Goal: Task Accomplishment & Management: Complete application form

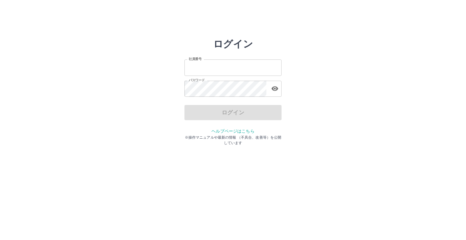
type input "*******"
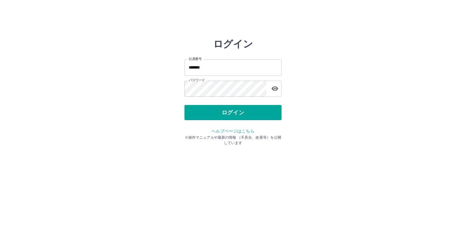
click at [208, 110] on div "ログイン" at bounding box center [232, 112] width 97 height 15
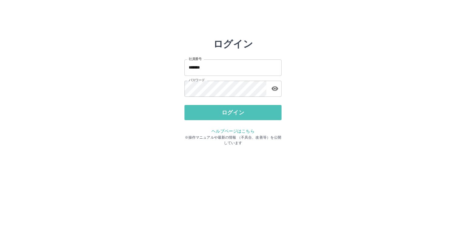
click at [208, 110] on button "ログイン" at bounding box center [232, 112] width 97 height 15
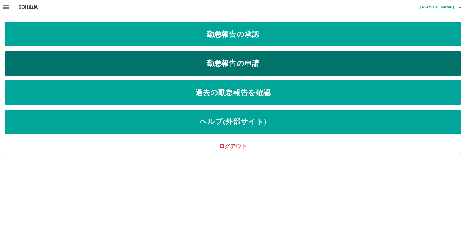
click at [201, 64] on link "勤怠報告の申請" at bounding box center [233, 63] width 456 height 24
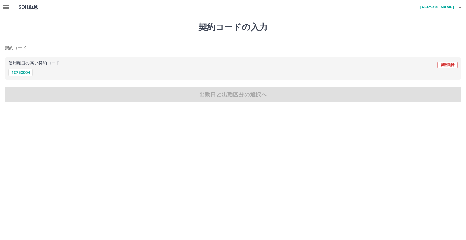
drag, startPoint x: 234, startPoint y: 119, endPoint x: 243, endPoint y: 137, distance: 19.8
click at [243, 109] on html "SDH勤怠 [PERSON_NAME] 契約コードの入力 契約コード 使用頻度の高い契約コード 履歴削除 43753004 出勤日と出勤区分の選択へ SDH勤怠" at bounding box center [233, 54] width 466 height 109
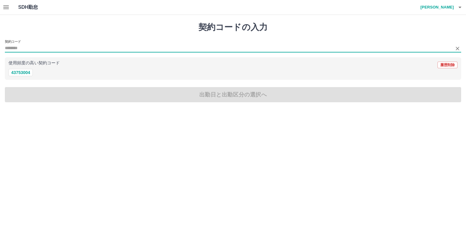
click at [32, 47] on input "契約コード" at bounding box center [228, 49] width 447 height 8
click at [22, 75] on button "43753004" at bounding box center [20, 72] width 24 height 7
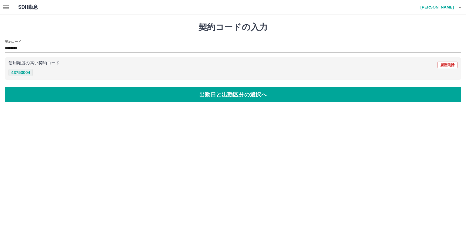
type input "********"
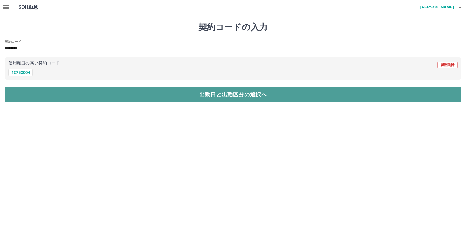
click at [47, 91] on button "出勤日と出勤区分の選択へ" at bounding box center [233, 94] width 456 height 15
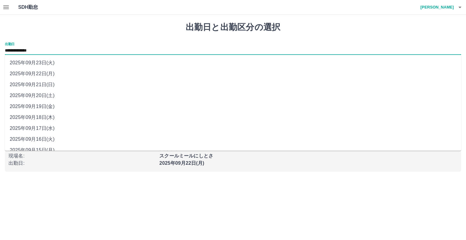
click at [47, 52] on input "**********" at bounding box center [233, 51] width 456 height 8
click at [52, 51] on input "**********" at bounding box center [233, 51] width 456 height 8
click at [22, 52] on input "**********" at bounding box center [233, 51] width 456 height 8
click at [97, 75] on li "2025年09月22日(月)" at bounding box center [233, 73] width 456 height 11
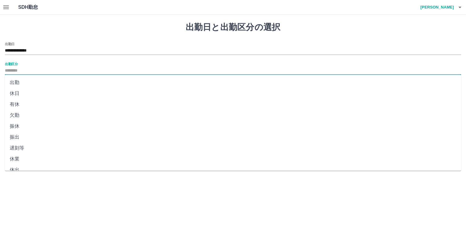
click at [35, 71] on input "出勤区分" at bounding box center [233, 71] width 456 height 8
click at [17, 82] on li "出勤" at bounding box center [233, 82] width 456 height 11
type input "**"
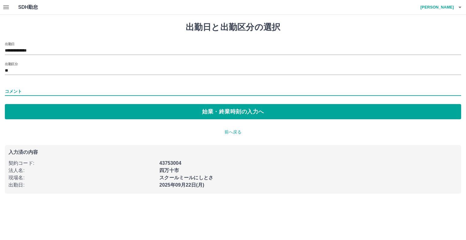
click at [22, 91] on input "コメント" at bounding box center [233, 91] width 456 height 9
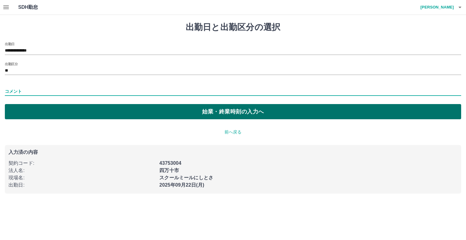
type input "*"
click at [39, 106] on button "始業・終業時刻の入力へ" at bounding box center [233, 111] width 456 height 15
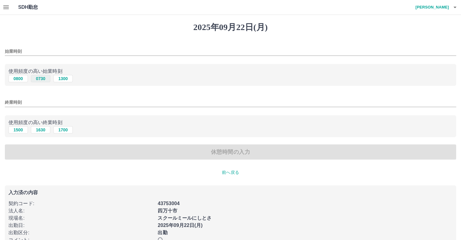
click at [43, 80] on button "0730" at bounding box center [40, 78] width 19 height 7
type input "****"
click at [45, 132] on button "1630" at bounding box center [40, 129] width 19 height 7
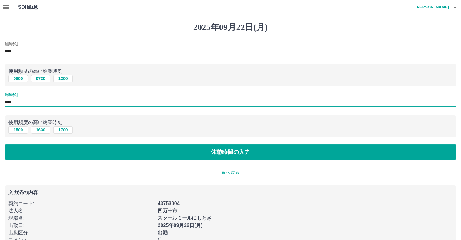
click at [24, 105] on input "****" at bounding box center [230, 102] width 451 height 9
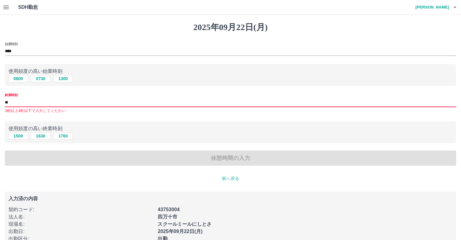
type input "*"
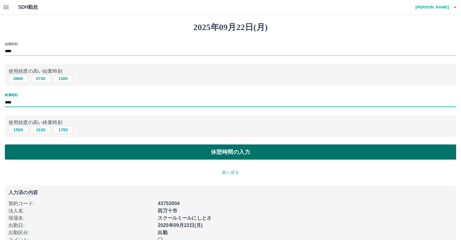
type input "****"
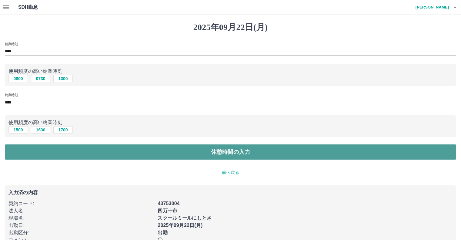
click at [54, 152] on button "休憩時間の入力" at bounding box center [230, 151] width 451 height 15
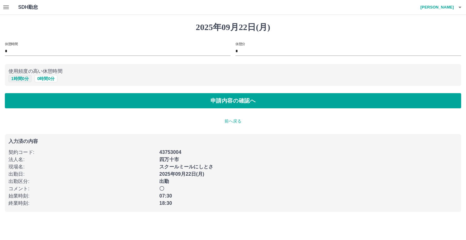
click at [22, 77] on button "1 時間 0 分" at bounding box center [19, 78] width 23 height 7
type input "*"
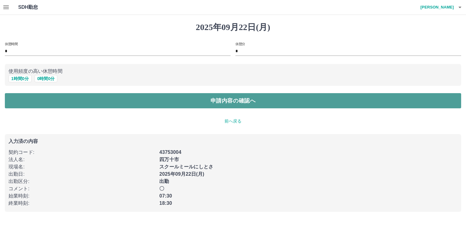
click at [32, 95] on button "申請内容の確認へ" at bounding box center [233, 100] width 456 height 15
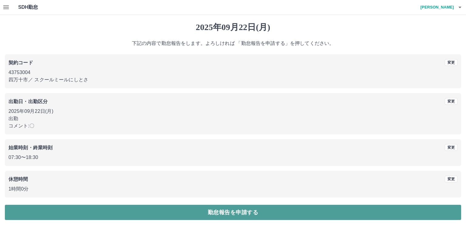
click at [98, 205] on button "勤怠報告を申請する" at bounding box center [233, 212] width 456 height 15
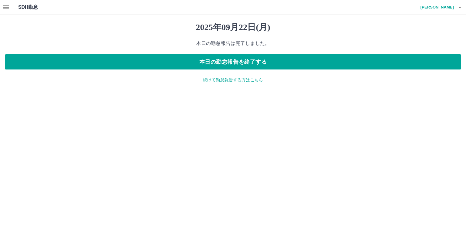
click at [219, 82] on p "続けて勤怠報告する方はこちら" at bounding box center [233, 80] width 456 height 6
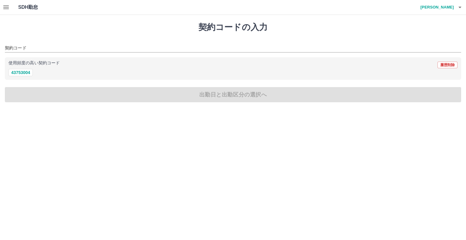
click at [5, 6] on icon "button" at bounding box center [5, 7] width 5 height 4
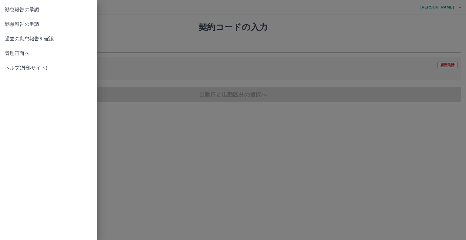
click at [17, 11] on span "勤怠報告の承認" at bounding box center [48, 9] width 87 height 7
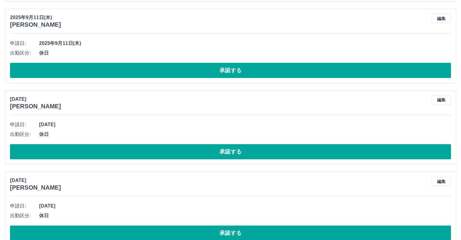
scroll to position [2415, 0]
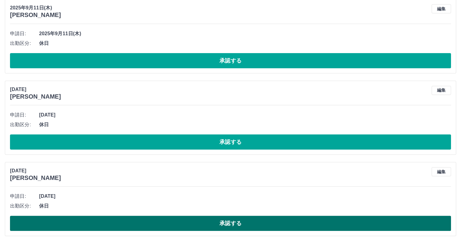
click at [62, 218] on button "承認する" at bounding box center [230, 222] width 441 height 15
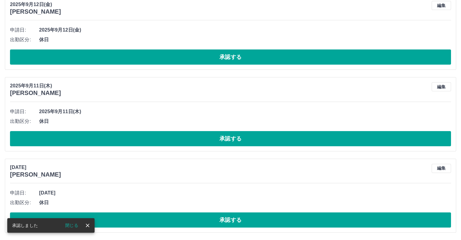
scroll to position [2334, 0]
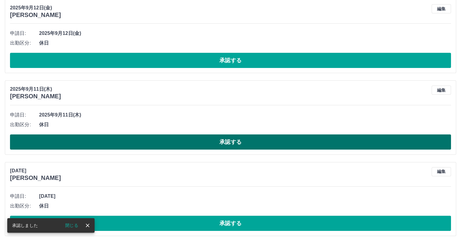
click at [66, 142] on button "承認する" at bounding box center [230, 141] width 441 height 15
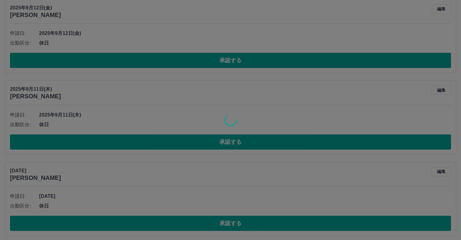
scroll to position [2253, 0]
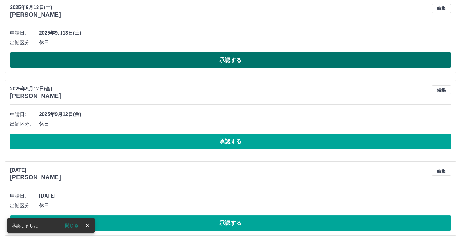
click at [65, 60] on button "承認する" at bounding box center [230, 59] width 441 height 15
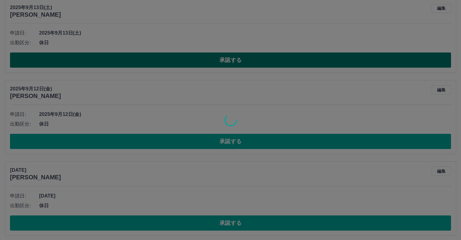
scroll to position [2172, 0]
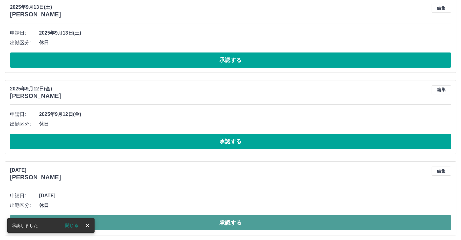
click at [133, 219] on button "承認する" at bounding box center [230, 222] width 441 height 15
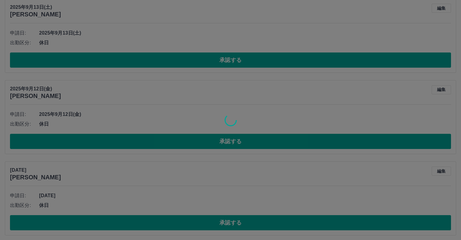
scroll to position [2090, 0]
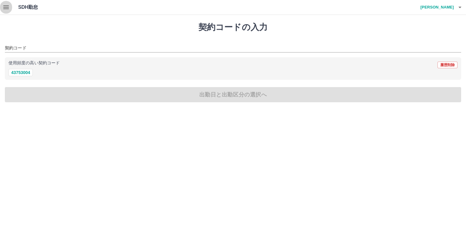
click at [8, 7] on icon "button" at bounding box center [5, 7] width 5 height 4
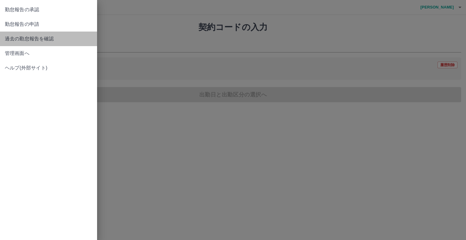
click at [39, 41] on span "過去の勤怠報告を確認" at bounding box center [48, 38] width 87 height 7
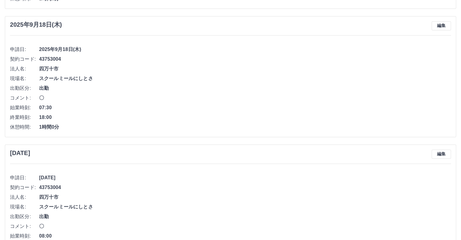
scroll to position [144, 0]
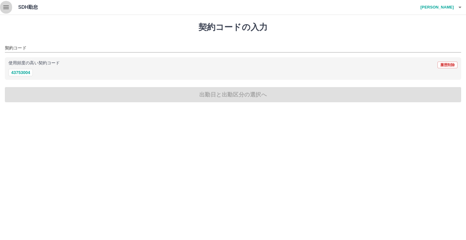
click at [5, 6] on icon "button" at bounding box center [5, 7] width 7 height 7
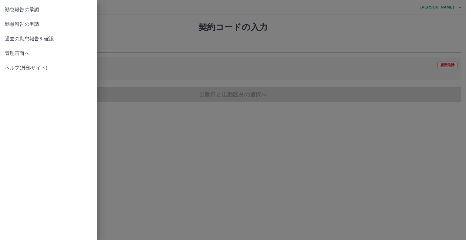
click at [32, 54] on span "管理画面へ" at bounding box center [48, 53] width 87 height 7
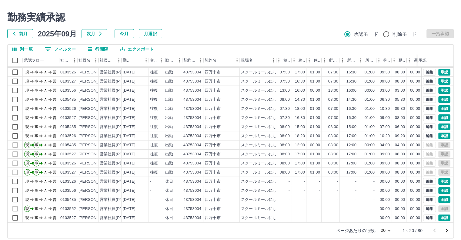
scroll to position [16, 0]
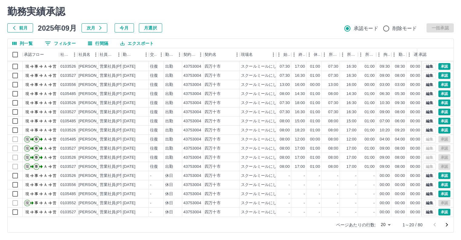
click at [446, 225] on icon "次のページへ" at bounding box center [446, 224] width 7 height 7
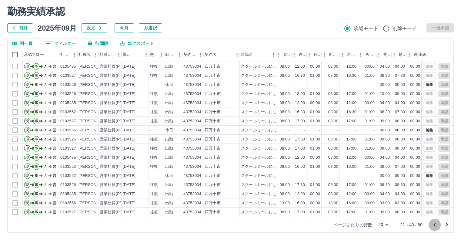
click at [433, 223] on icon "前のページへ" at bounding box center [434, 224] width 7 height 7
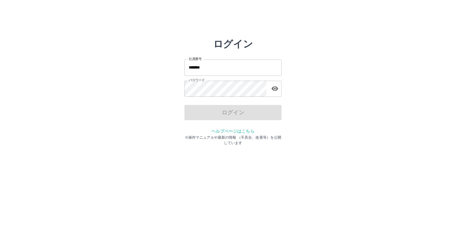
click at [212, 72] on input "*******" at bounding box center [232, 67] width 97 height 16
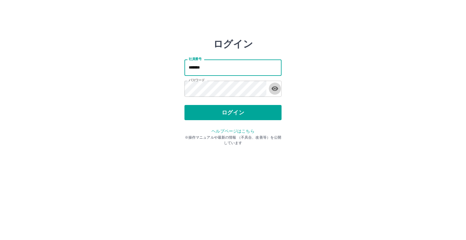
click at [278, 88] on button "button" at bounding box center [275, 88] width 12 height 12
type input "*******"
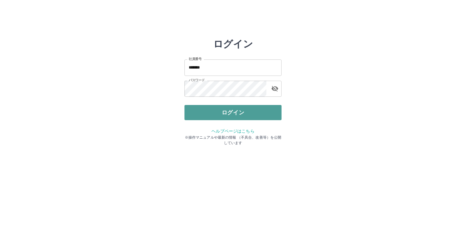
click at [219, 107] on button "ログイン" at bounding box center [232, 112] width 97 height 15
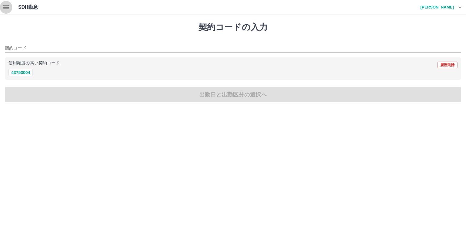
click at [7, 7] on icon "button" at bounding box center [5, 7] width 5 height 4
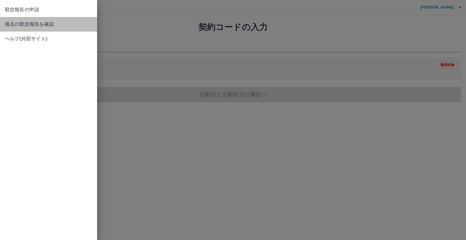
click at [33, 23] on span "過去の勤怠報告を確認" at bounding box center [48, 24] width 87 height 7
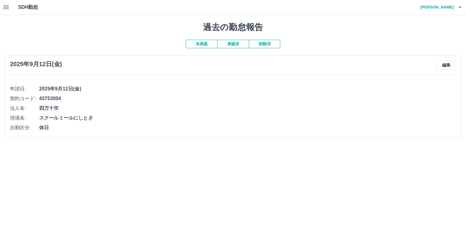
click at [235, 45] on button "承認済" at bounding box center [233, 44] width 32 height 8
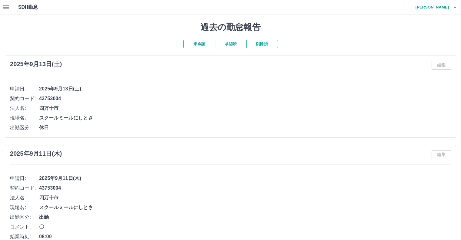
click at [198, 46] on button "未承認" at bounding box center [199, 44] width 32 height 8
